Goal: Check status: Check status

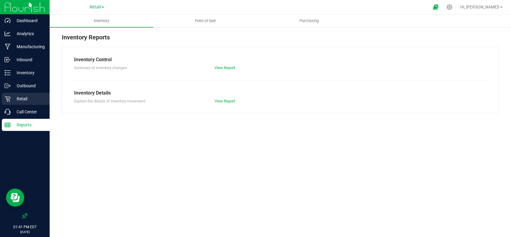
click at [28, 97] on p "Retail" at bounding box center [29, 98] width 36 height 7
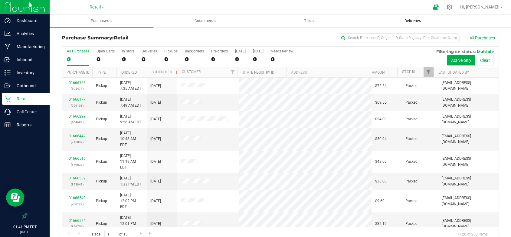
click at [417, 19] on span "Deliveries" at bounding box center [412, 20] width 33 height 5
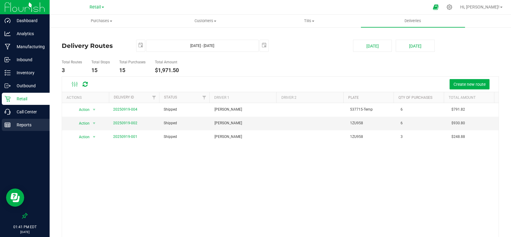
click at [26, 122] on p "Reports" at bounding box center [29, 124] width 36 height 7
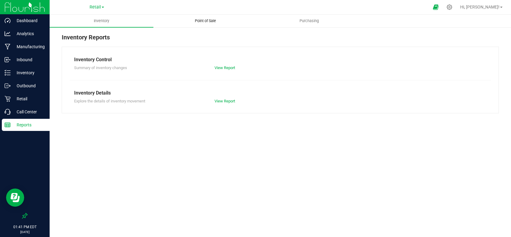
click at [196, 21] on span "Point of Sale" at bounding box center [206, 20] width 38 height 5
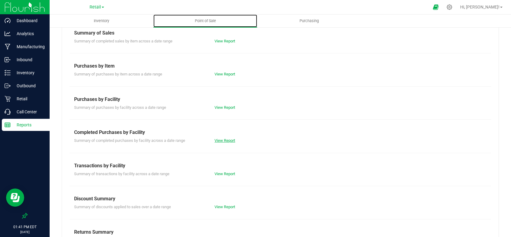
scroll to position [60, 0]
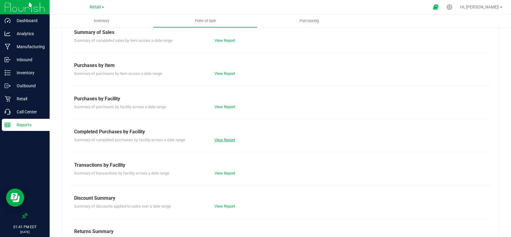
click at [222, 139] on link "View Report" at bounding box center [224, 139] width 21 height 5
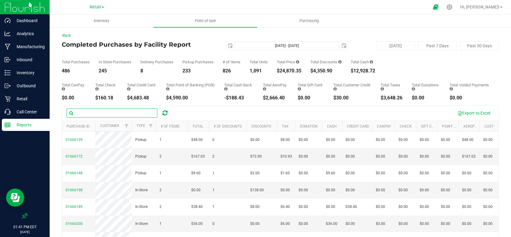
click at [101, 114] on input "text" at bounding box center [112, 112] width 91 height 9
type input "[PERSON_NAME]"
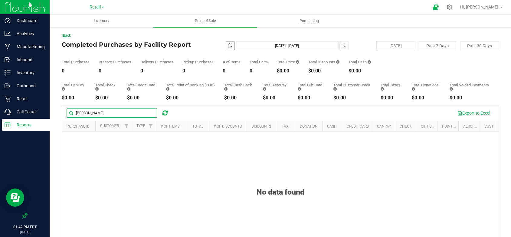
click at [228, 47] on span "select" at bounding box center [230, 45] width 5 height 5
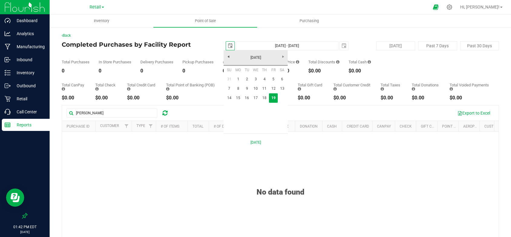
scroll to position [0, 15]
click at [256, 88] on link "10" at bounding box center [255, 88] width 9 height 9
type input "[DATE]"
type input "[DATE] - [DATE]"
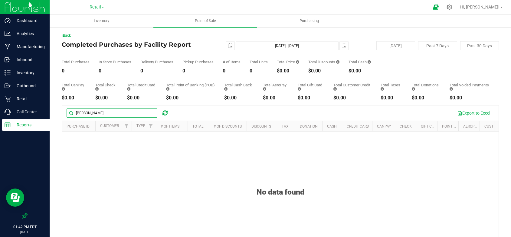
click at [100, 116] on input "[PERSON_NAME]" at bounding box center [112, 112] width 91 height 9
click at [105, 113] on input "[PERSON_NAME]" at bounding box center [112, 112] width 91 height 9
drag, startPoint x: 100, startPoint y: 110, endPoint x: 69, endPoint y: 117, distance: 32.1
click at [69, 117] on input "[PERSON_NAME]" at bounding box center [112, 112] width 91 height 9
click at [231, 47] on span "select" at bounding box center [230, 45] width 8 height 8
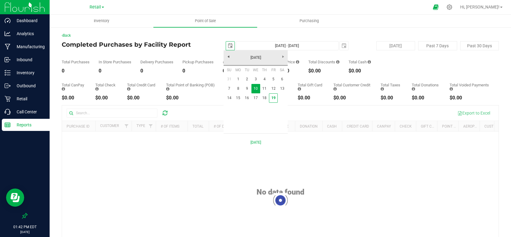
scroll to position [0, 15]
click at [238, 81] on link "1" at bounding box center [237, 78] width 9 height 9
type input "[DATE]"
type input "[DATE] - [DATE]"
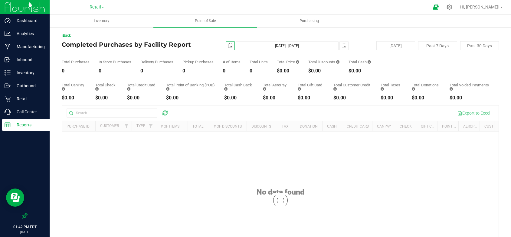
click at [99, 113] on div at bounding box center [280, 200] width 436 height 190
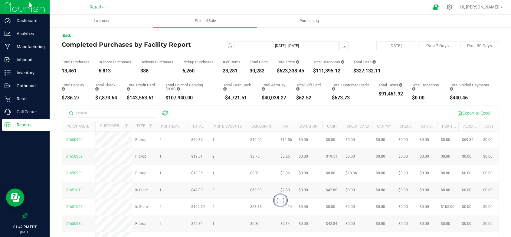
click at [94, 116] on div at bounding box center [280, 200] width 436 height 190
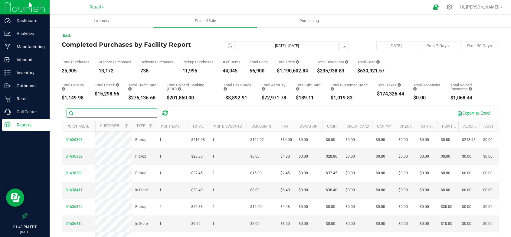
click at [95, 113] on input "text" at bounding box center [112, 112] width 91 height 9
type input "a"
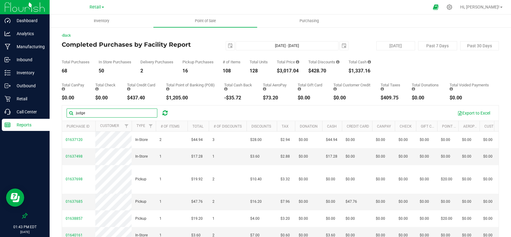
type input "judge"
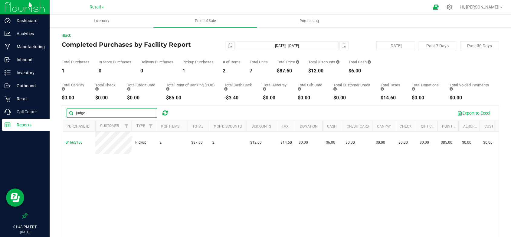
drag, startPoint x: 93, startPoint y: 114, endPoint x: 63, endPoint y: 114, distance: 30.8
click at [63, 114] on div "judge Export to Excel" at bounding box center [280, 112] width 436 height 15
click at [125, 128] on span "Filter" at bounding box center [126, 125] width 5 height 5
click at [174, 157] on button "Clear" at bounding box center [172, 155] width 29 height 13
drag, startPoint x: 86, startPoint y: 113, endPoint x: 62, endPoint y: 112, distance: 24.2
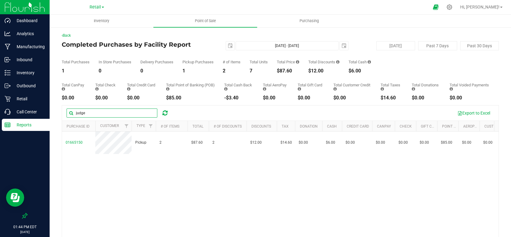
click at [70, 113] on input "judge" at bounding box center [112, 112] width 91 height 9
click at [25, 124] on p "Reports" at bounding box center [29, 124] width 36 height 7
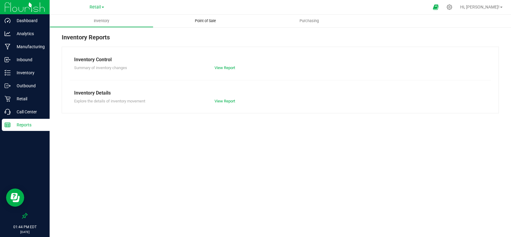
click at [212, 20] on span "Point of Sale" at bounding box center [206, 20] width 38 height 5
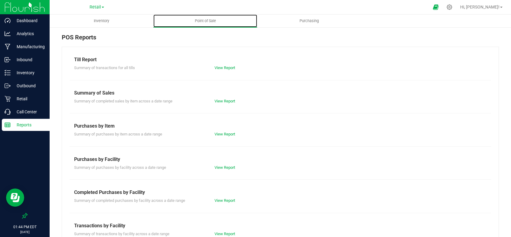
scroll to position [60, 0]
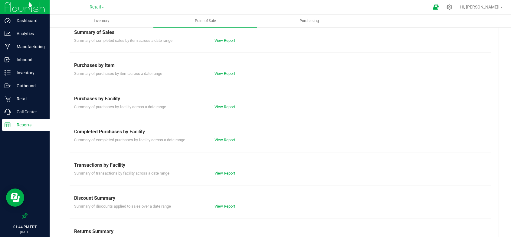
click at [225, 170] on div "View Report" at bounding box center [245, 173] width 70 height 6
click at [225, 172] on link "View Report" at bounding box center [224, 173] width 21 height 5
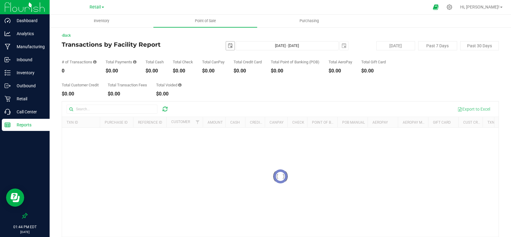
click at [228, 44] on span "select" at bounding box center [230, 45] width 5 height 5
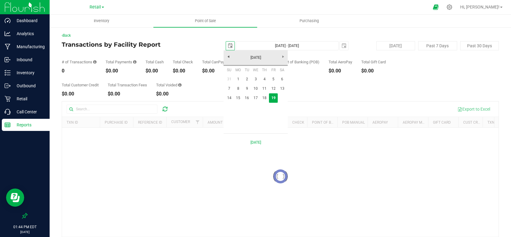
scroll to position [0, 15]
click at [238, 79] on link "1" at bounding box center [237, 78] width 9 height 9
type input "[DATE]"
type input "[DATE] - [DATE]"
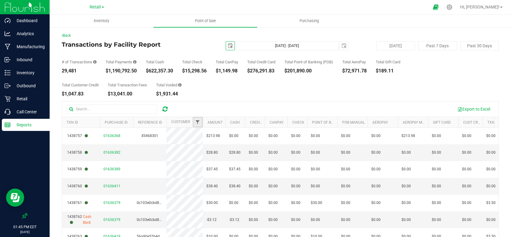
click at [196, 124] on span "Filter" at bounding box center [197, 121] width 5 height 5
click at [217, 135] on input "text" at bounding box center [227, 135] width 62 height 9
type input "Judge"
click at [196, 145] on button "Filter" at bounding box center [210, 151] width 29 height 13
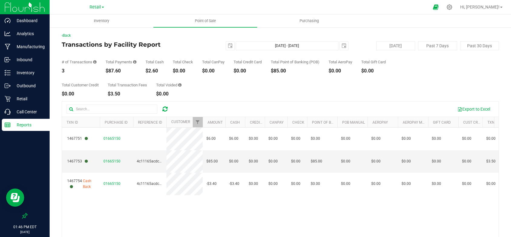
click at [400, 201] on div "1467751 01665150 $6.00 $6.00 $0.00 $0.00 $0.00 $0.00 $0.00 $0.00 $0.00 $0.00 $0…" at bounding box center [280, 201] width 436 height 149
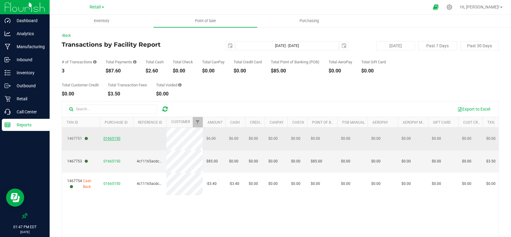
click at [113, 136] on span "01665150" at bounding box center [111, 138] width 17 height 4
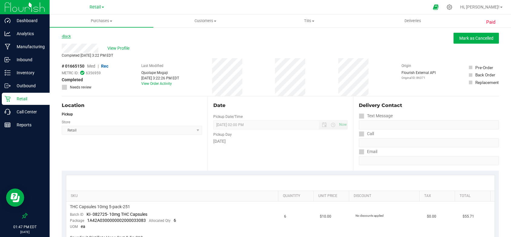
click at [65, 35] on link "Back" at bounding box center [66, 36] width 9 height 4
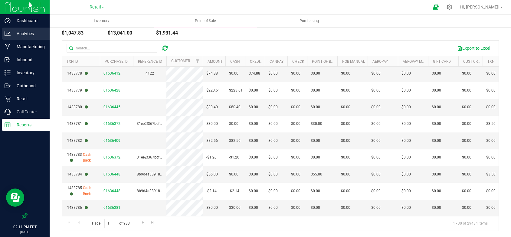
scroll to position [60, 0]
click at [41, 152] on div at bounding box center [25, 171] width 50 height 78
